Goal: Check status: Check status

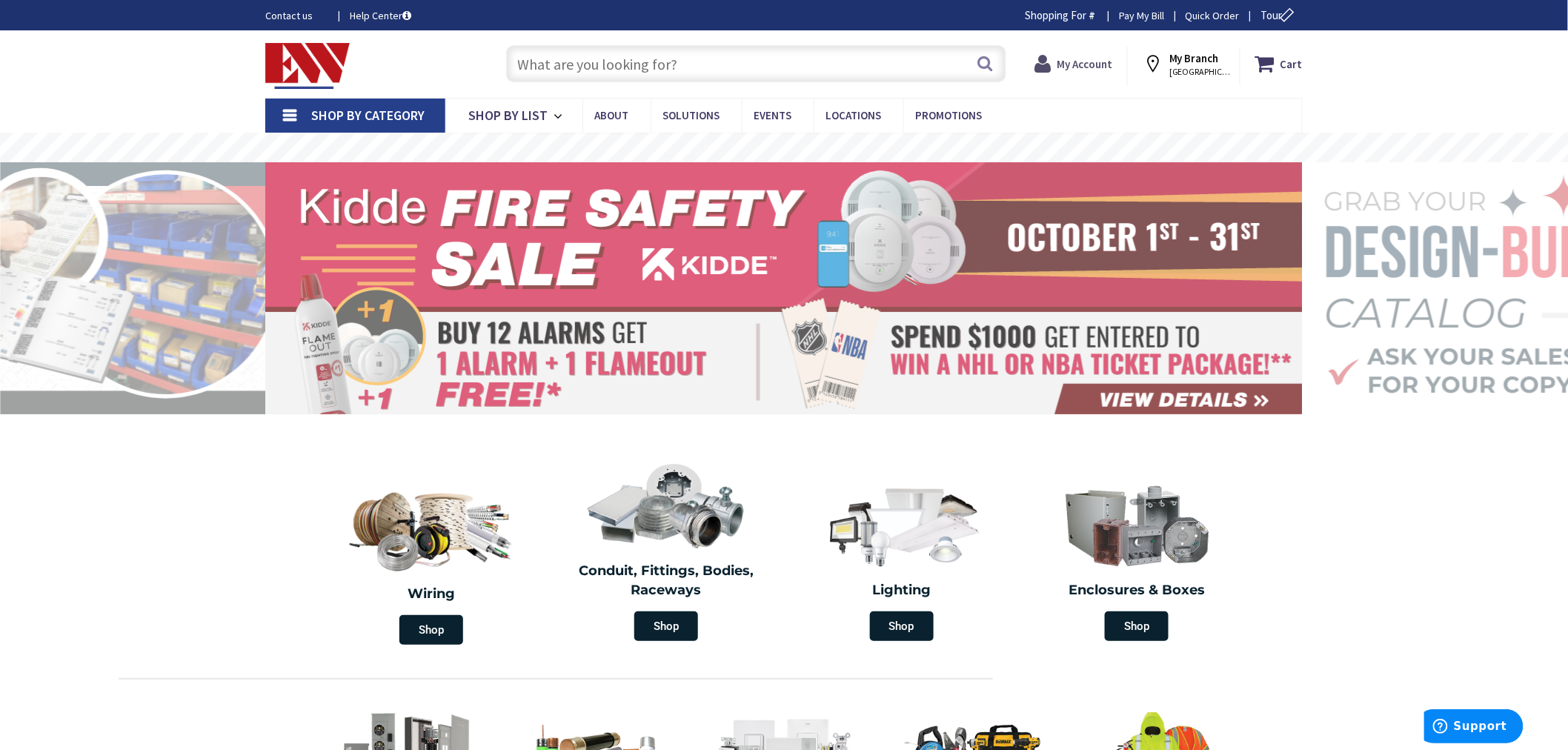
click at [1080, 59] on strong "My Account" at bounding box center [1085, 64] width 56 height 14
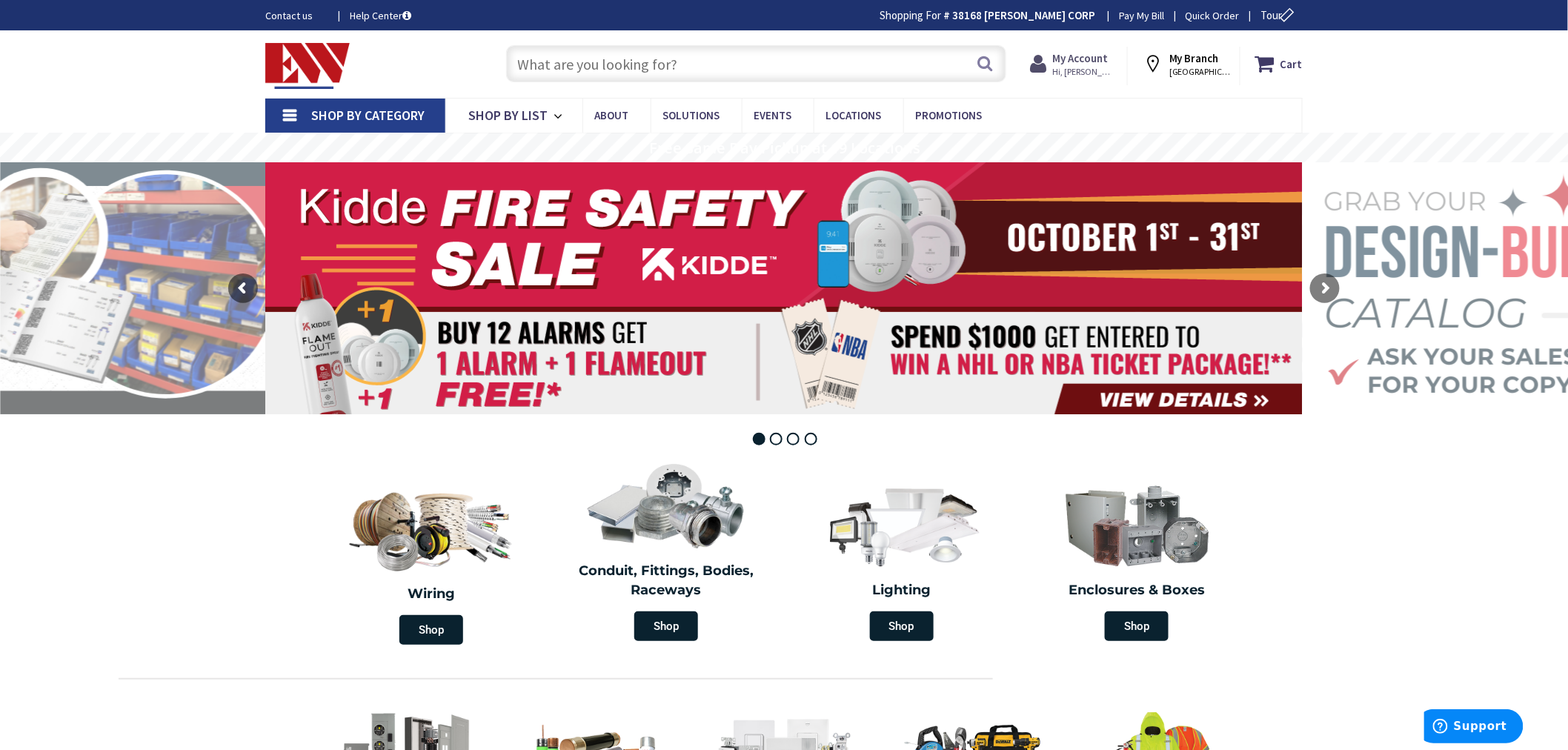
click at [1082, 66] on span "Hi, [PERSON_NAME]" at bounding box center [1084, 72] width 63 height 12
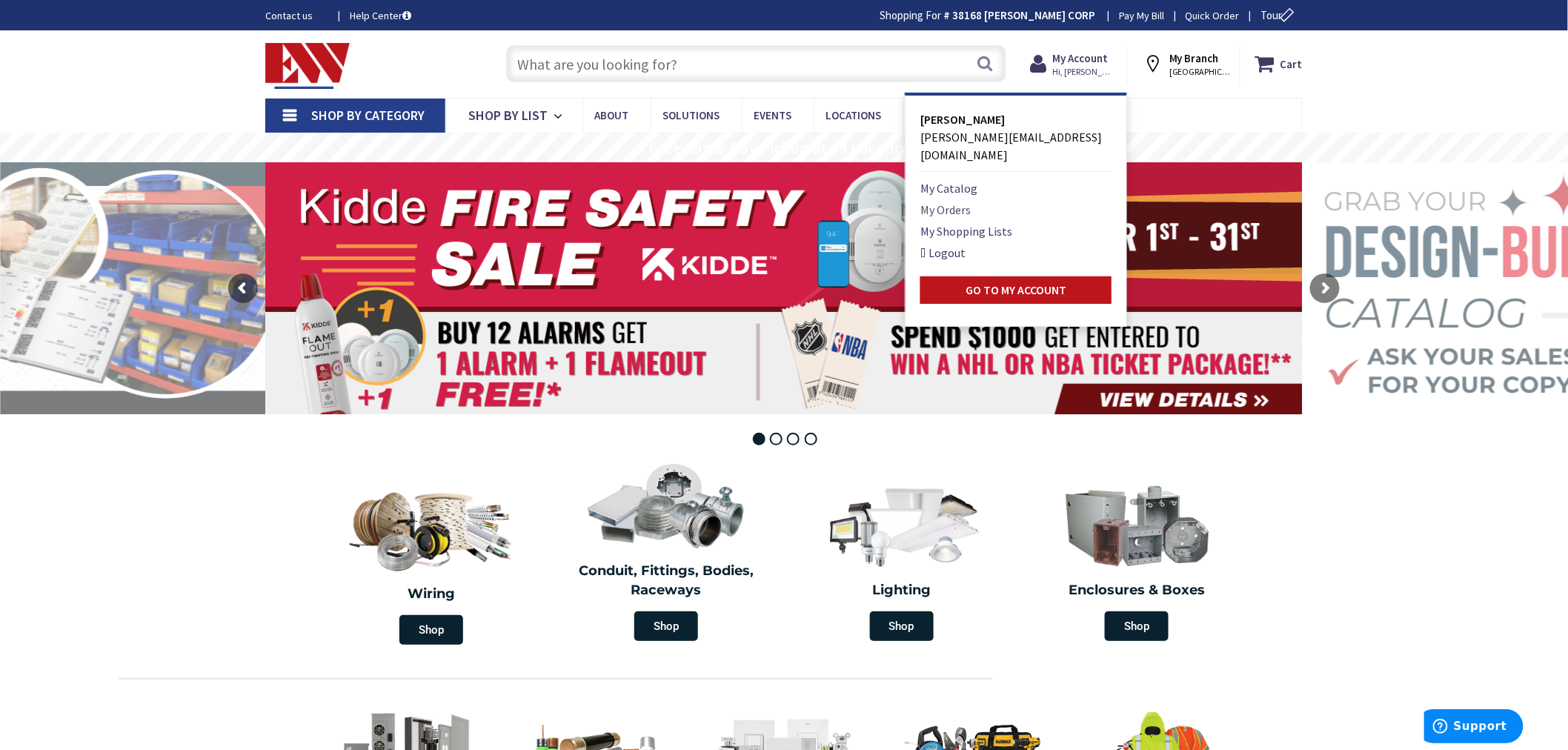
click at [939, 201] on link "My Orders" at bounding box center [945, 209] width 51 height 17
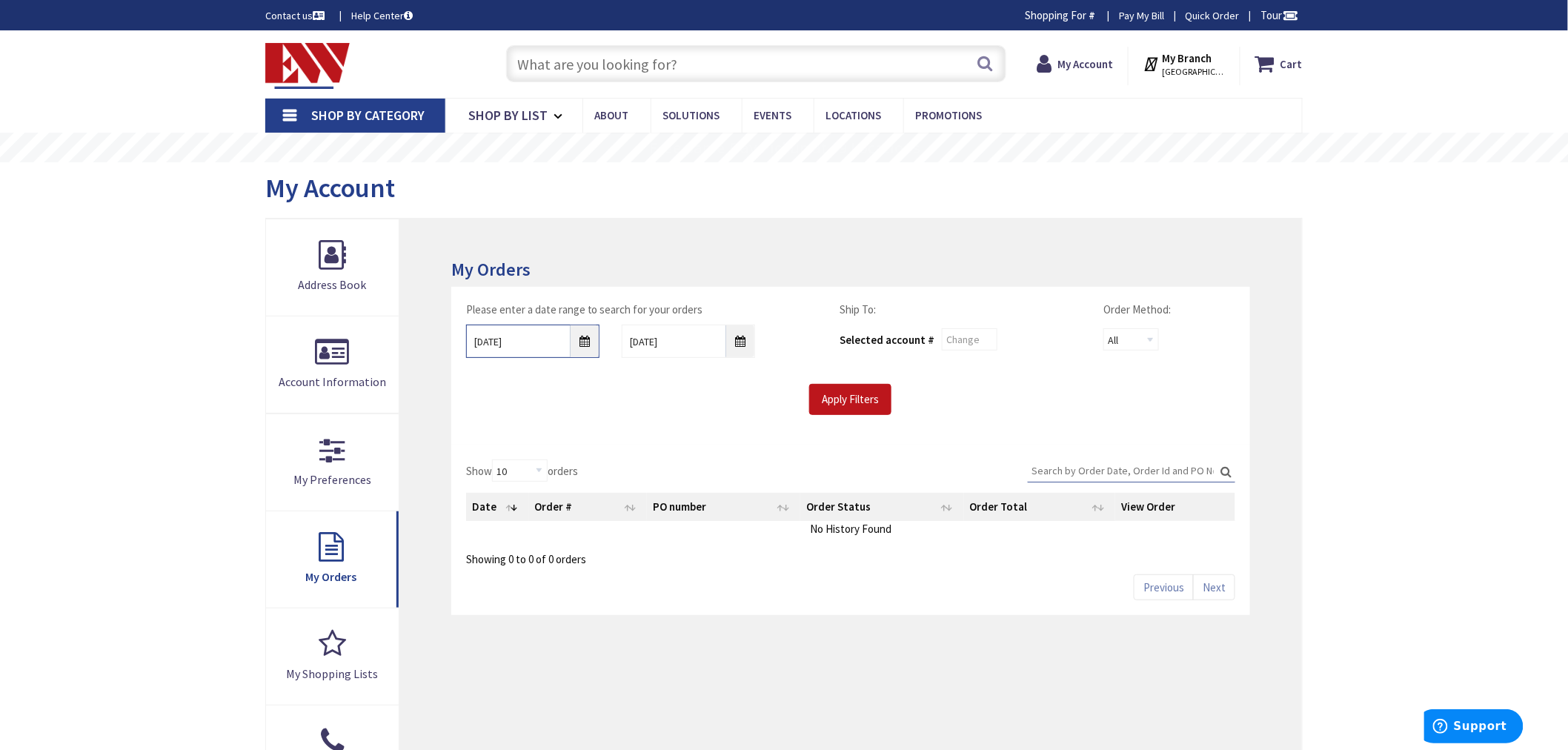
click at [588, 339] on input "9/29/2025" at bounding box center [532, 341] width 133 height 33
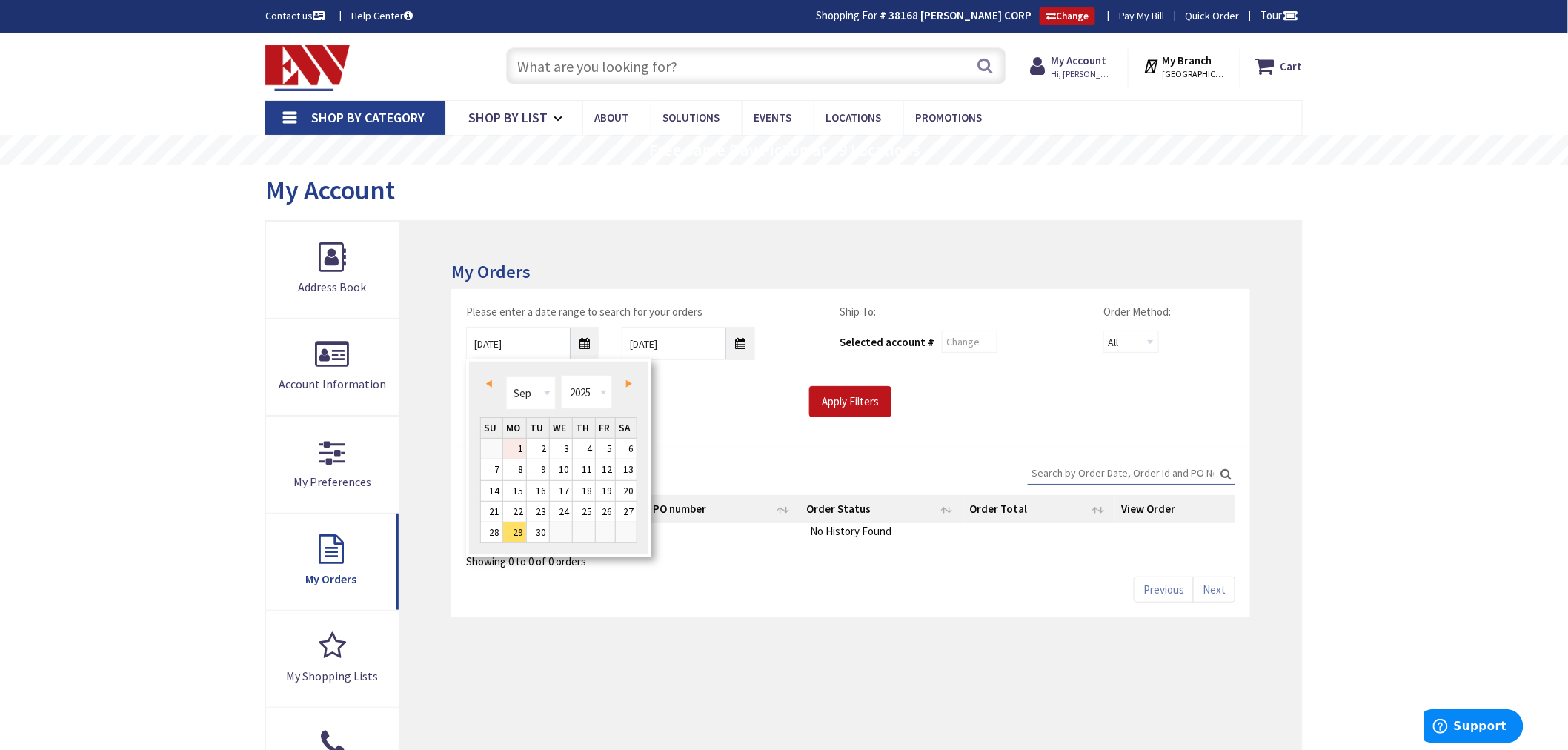
click at [520, 443] on link "1" at bounding box center [515, 449] width 23 height 20
type input "09/01/2025"
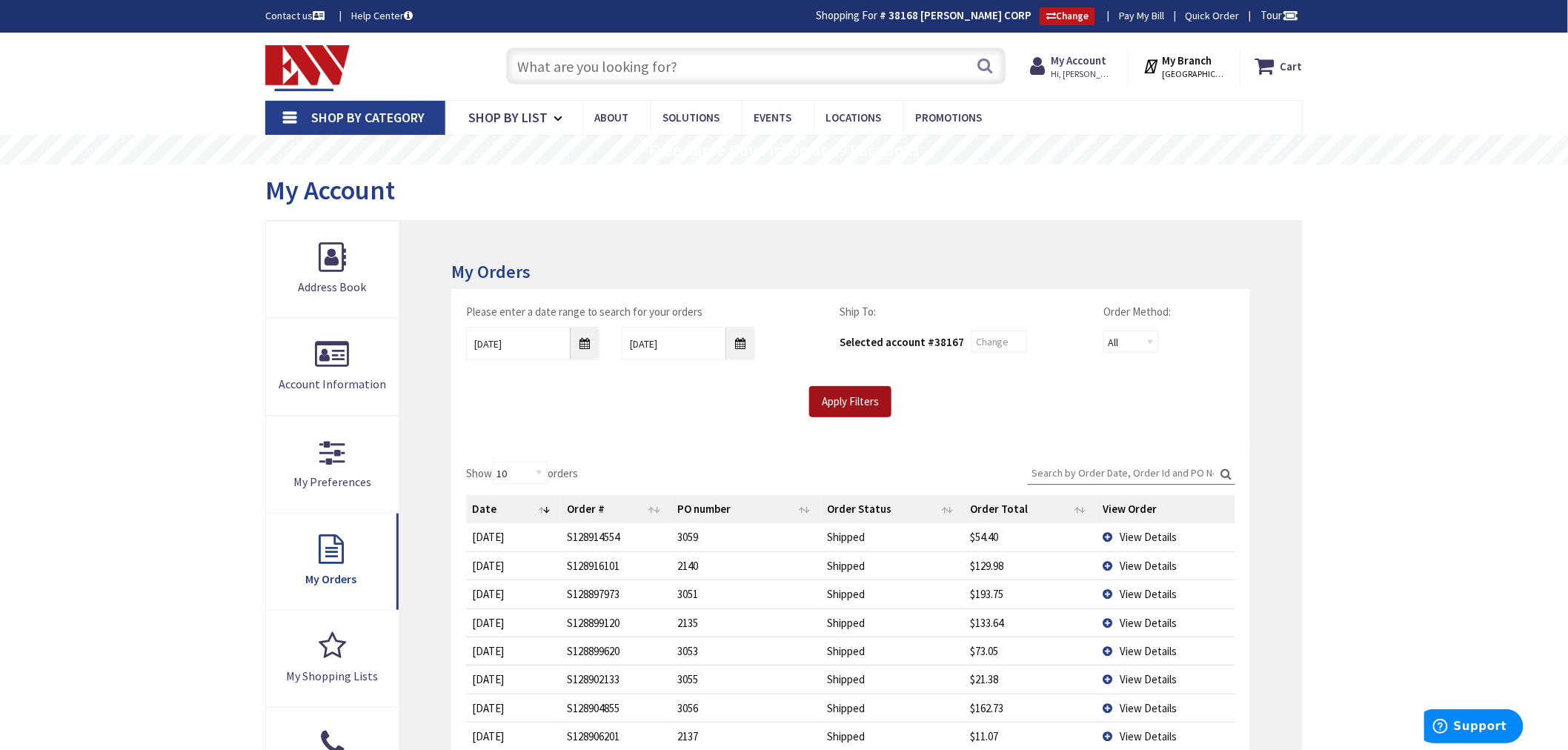
click at [852, 404] on input "Apply Filters" at bounding box center [850, 402] width 82 height 32
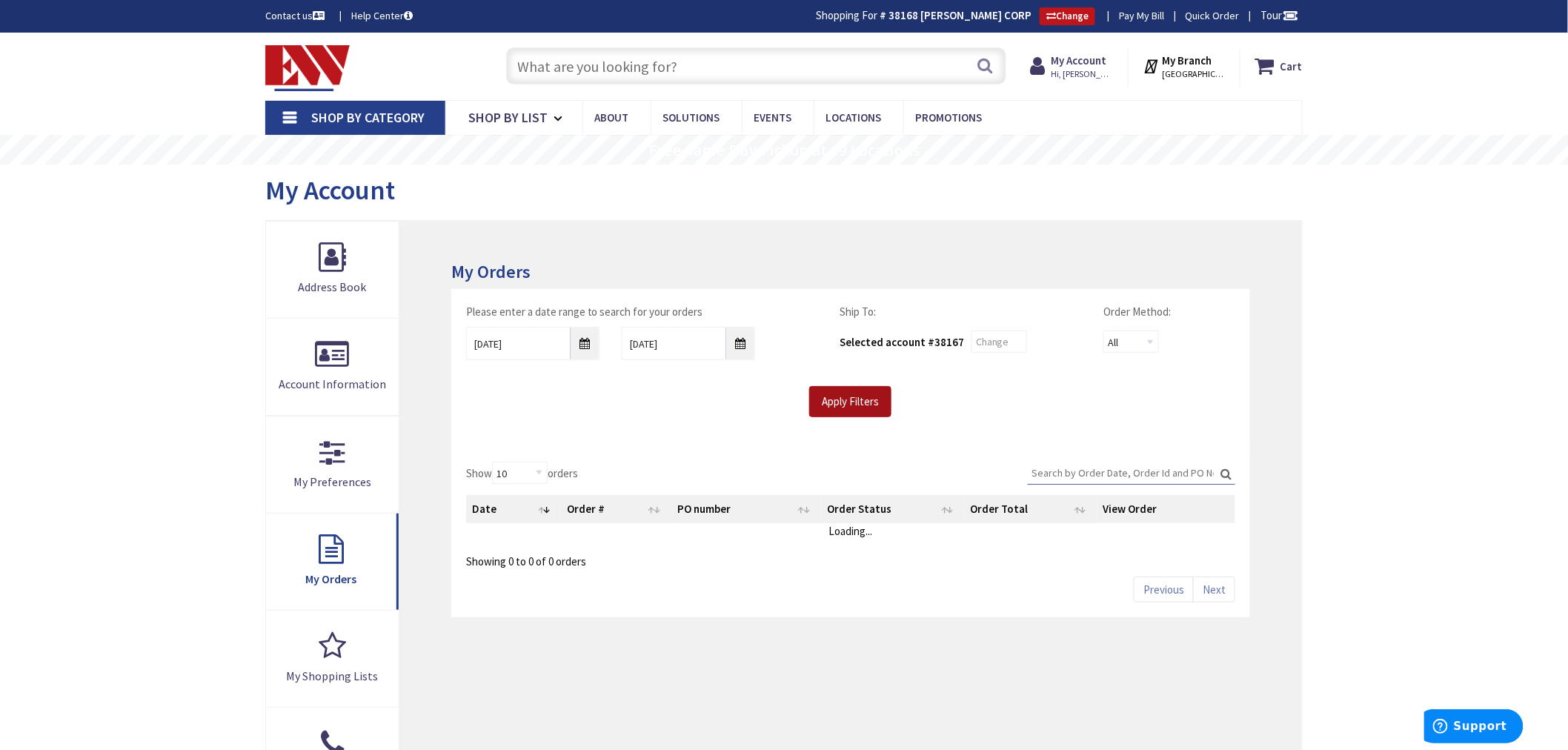
click at [852, 404] on input "Apply Filters" at bounding box center [850, 402] width 82 height 32
click at [1064, 468] on input "Search:" at bounding box center [1131, 473] width 207 height 22
type input "2125"
click at [853, 406] on input "Apply Filters" at bounding box center [850, 402] width 82 height 32
click at [1137, 533] on span "View Details" at bounding box center [1148, 537] width 57 height 14
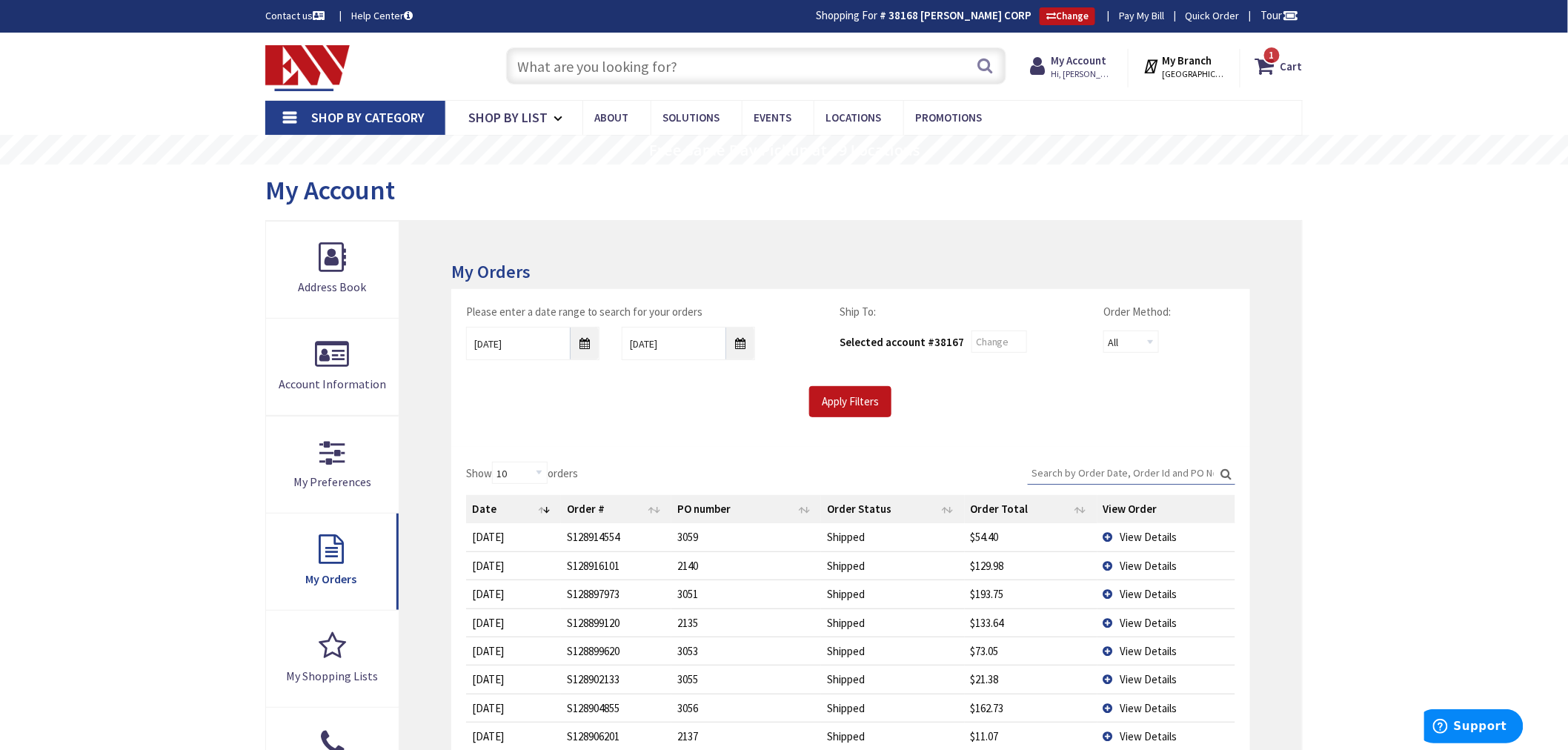
click at [1119, 470] on input "Search:" at bounding box center [1131, 473] width 207 height 22
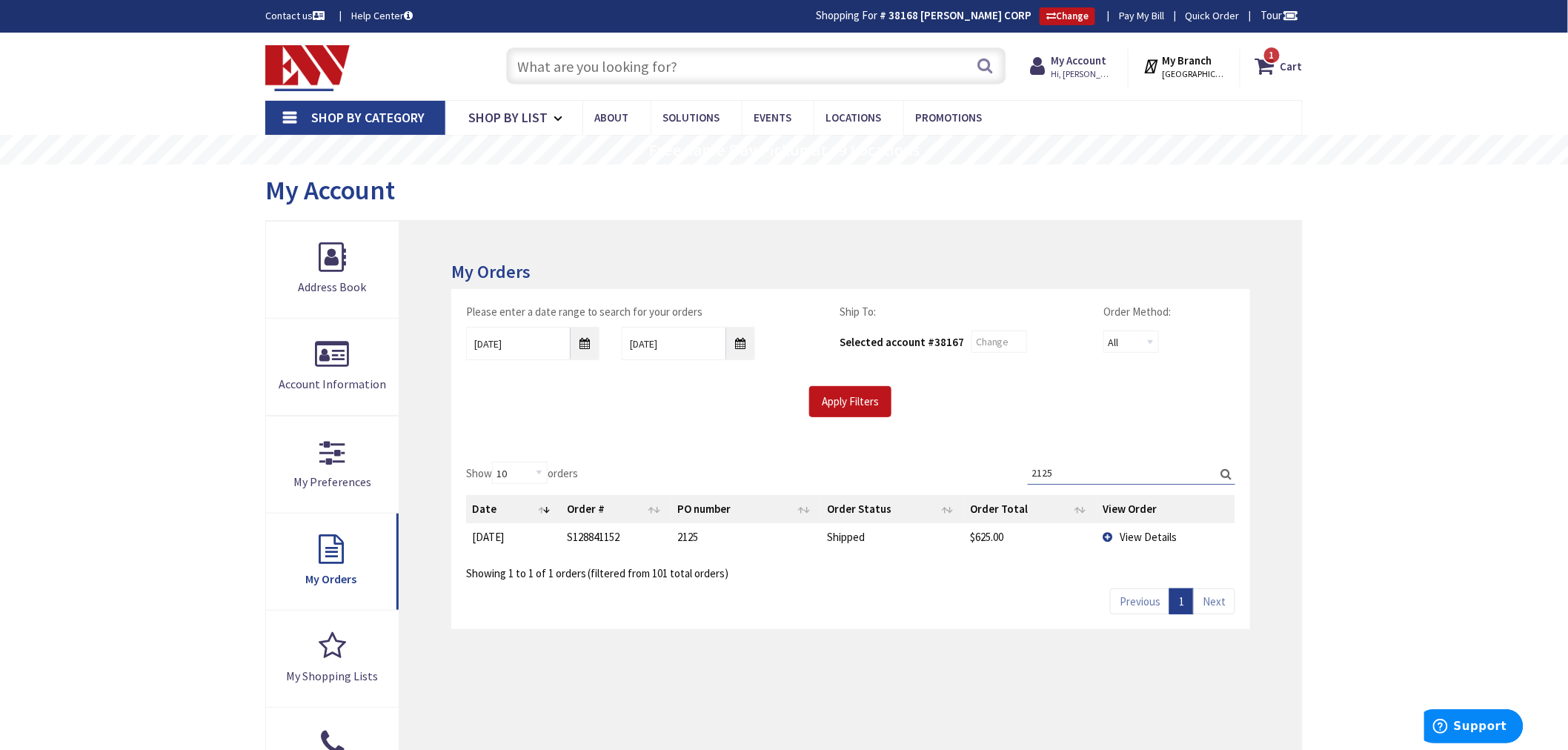
type input "2125"
click at [1132, 532] on span "View Details" at bounding box center [1148, 537] width 57 height 14
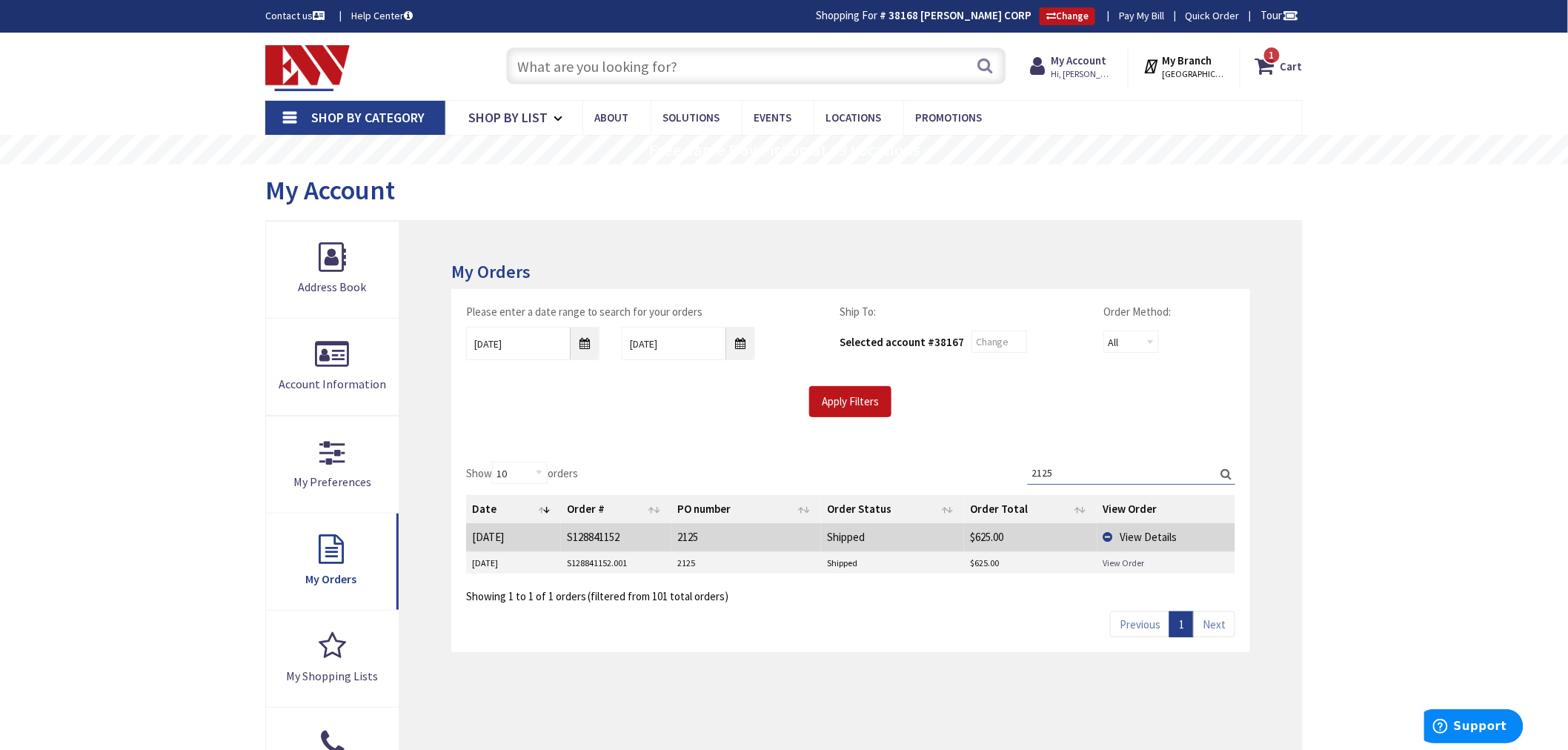
click at [1104, 561] on link "View Order" at bounding box center [1124, 562] width 41 height 12
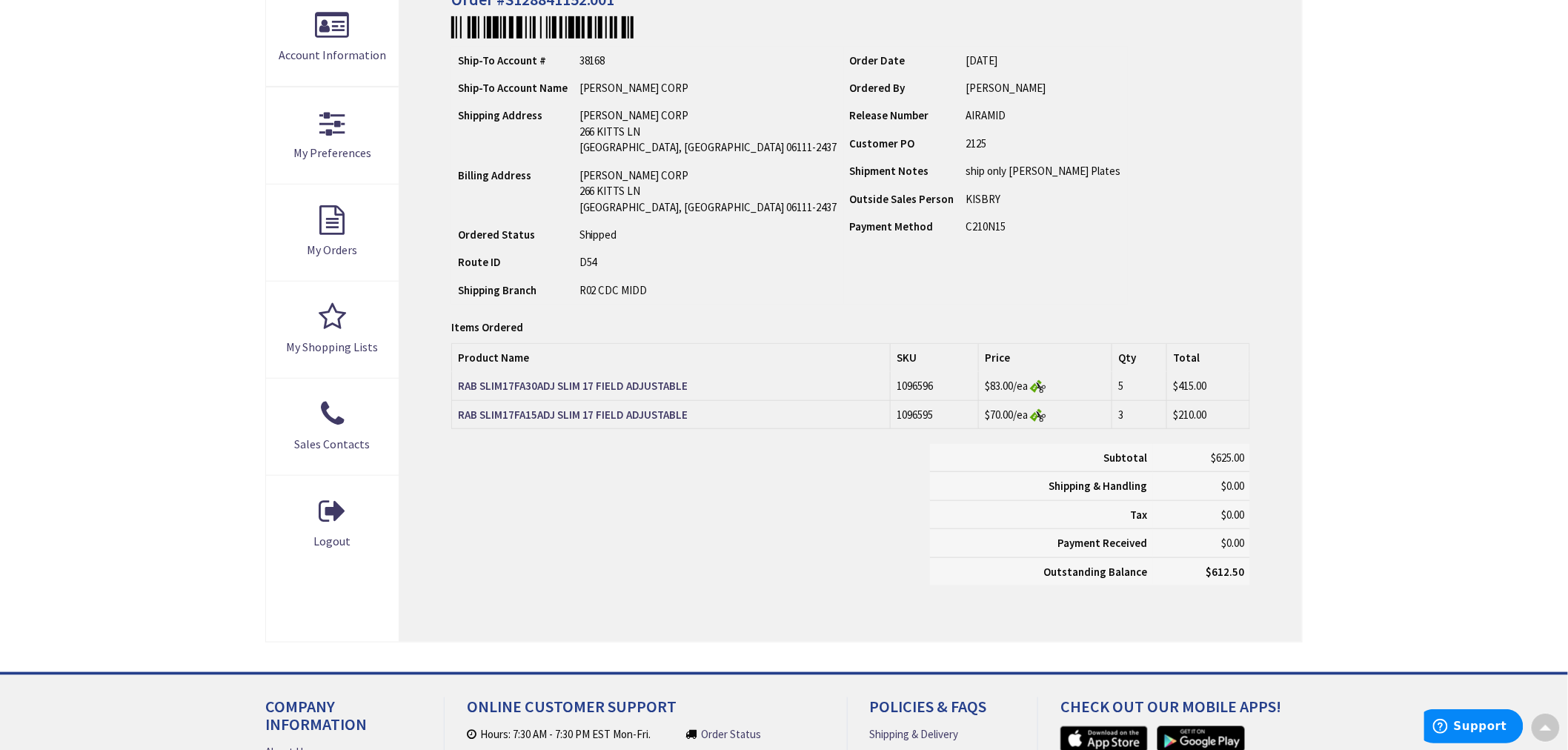
scroll to position [331, 0]
click at [542, 379] on strong "RAB SLIM17FA30ADJ SLIM 17 FIELD ADJUSTABLE" at bounding box center [573, 383] width 231 height 14
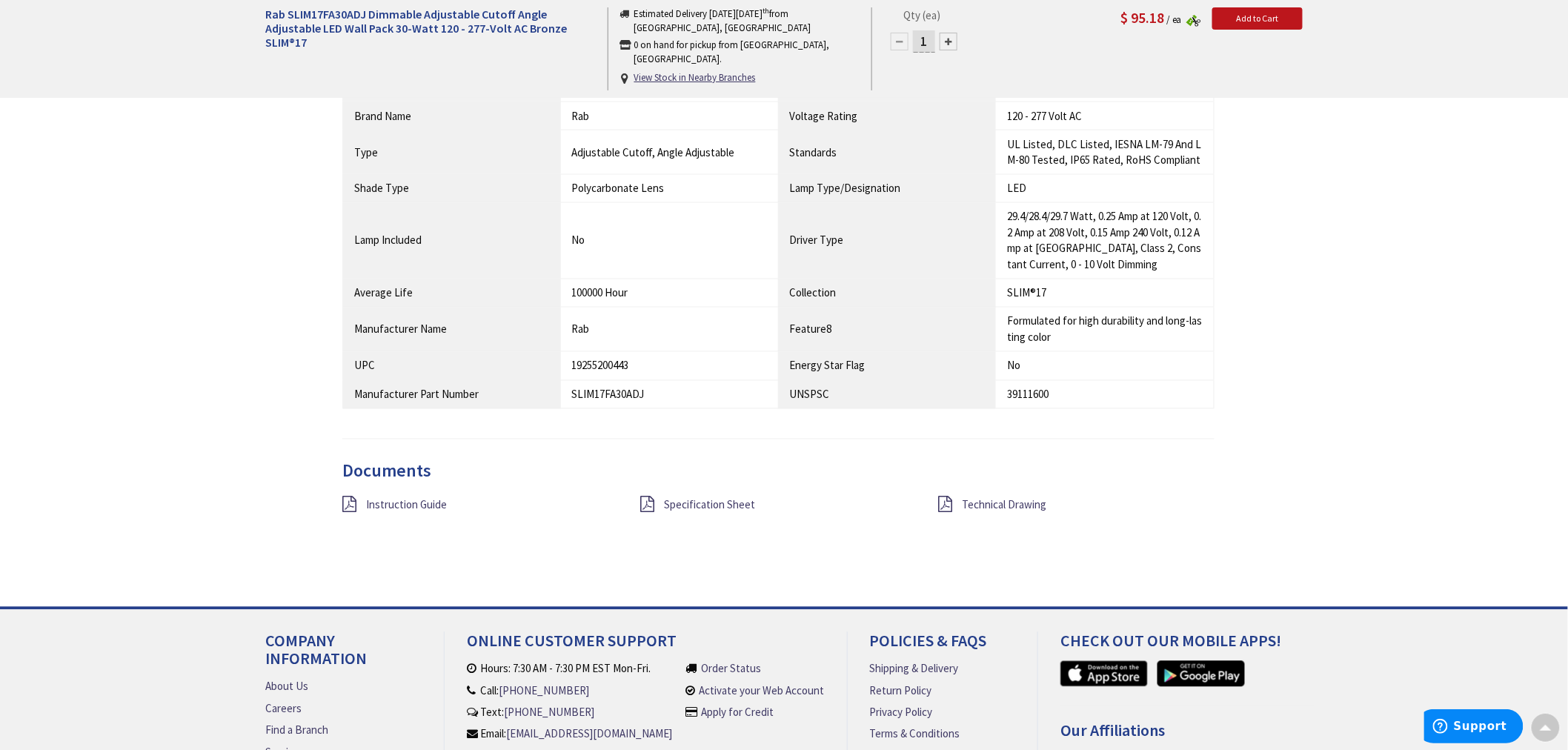
scroll to position [988, 0]
